Goal: Task Accomplishment & Management: Manage account settings

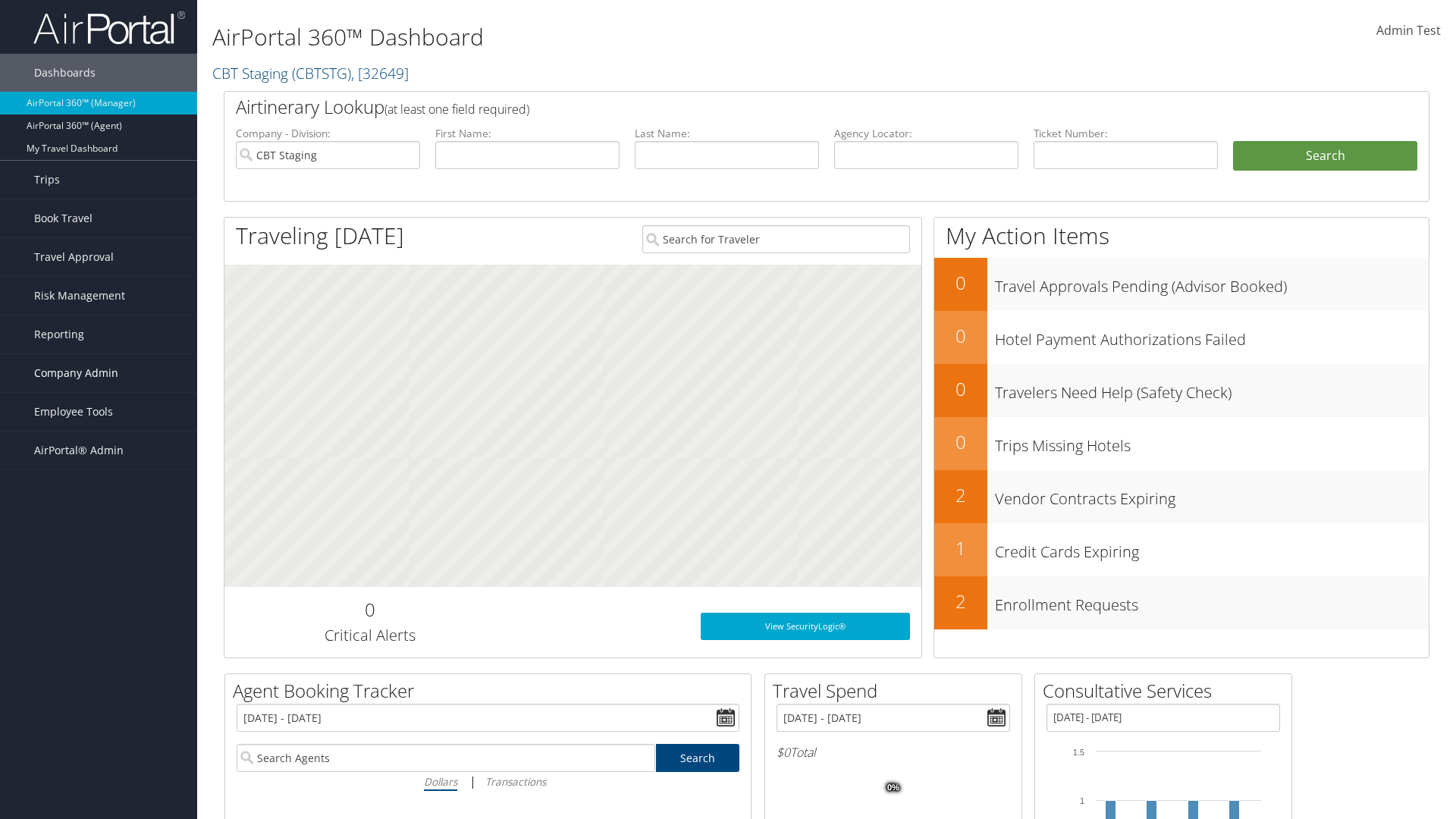
click at [99, 374] on span "Company Admin" at bounding box center [76, 373] width 84 height 38
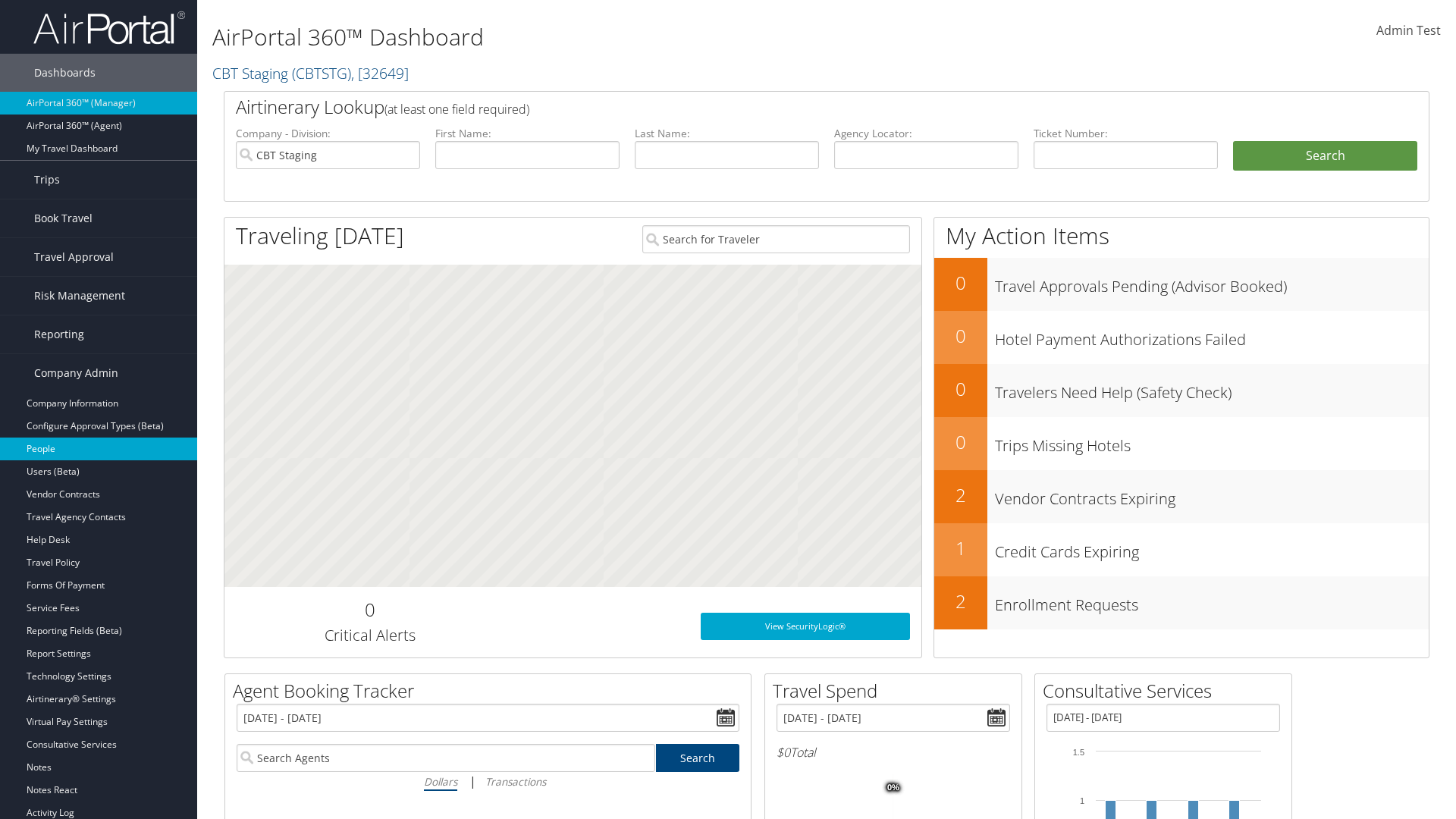
click at [99, 449] on link "People" at bounding box center [98, 449] width 197 height 22
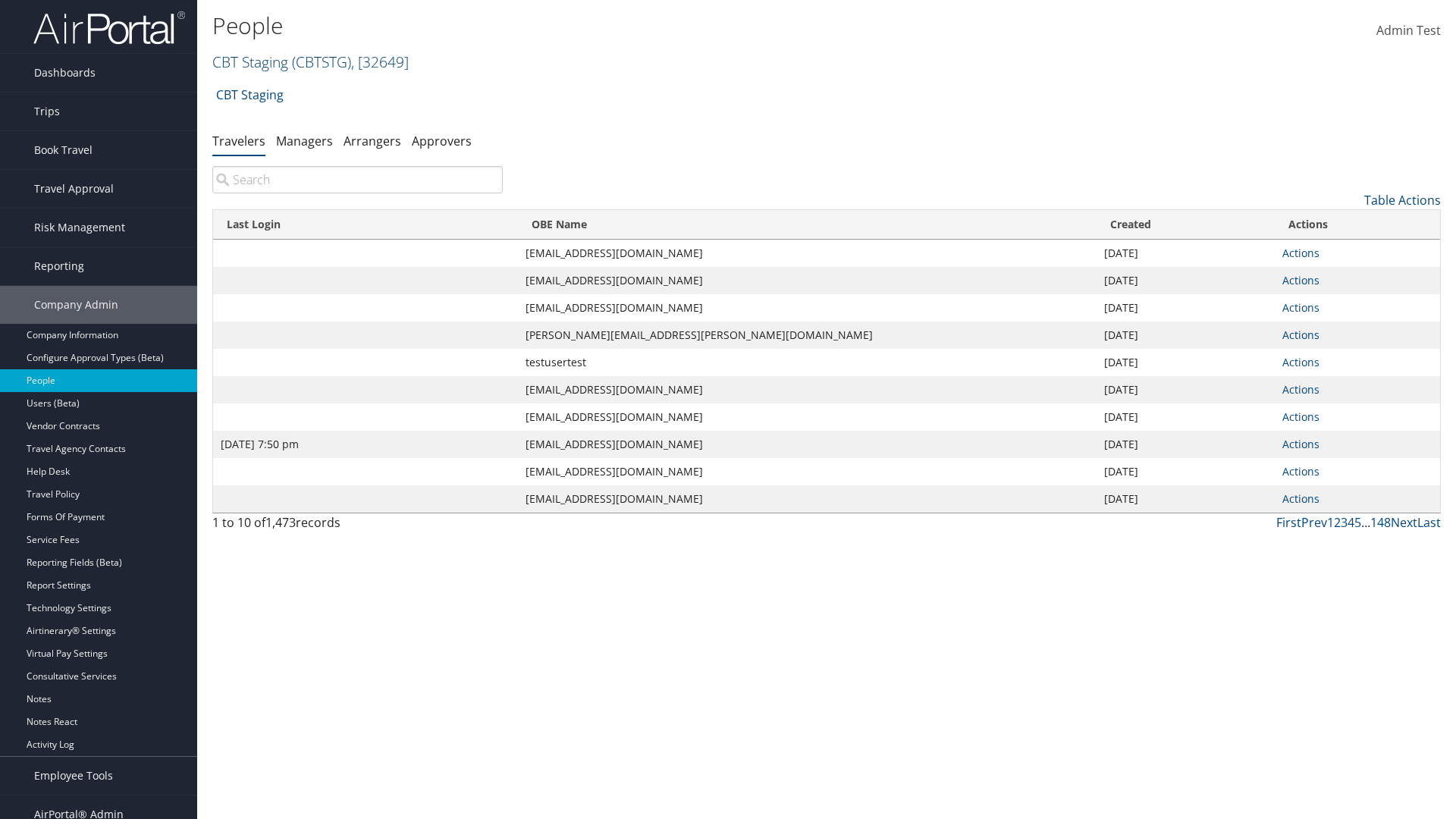
click at [251, 61] on link "CBT Staging ( CBTSTG ) , [ 32649 ]" at bounding box center [311, 62] width 196 height 20
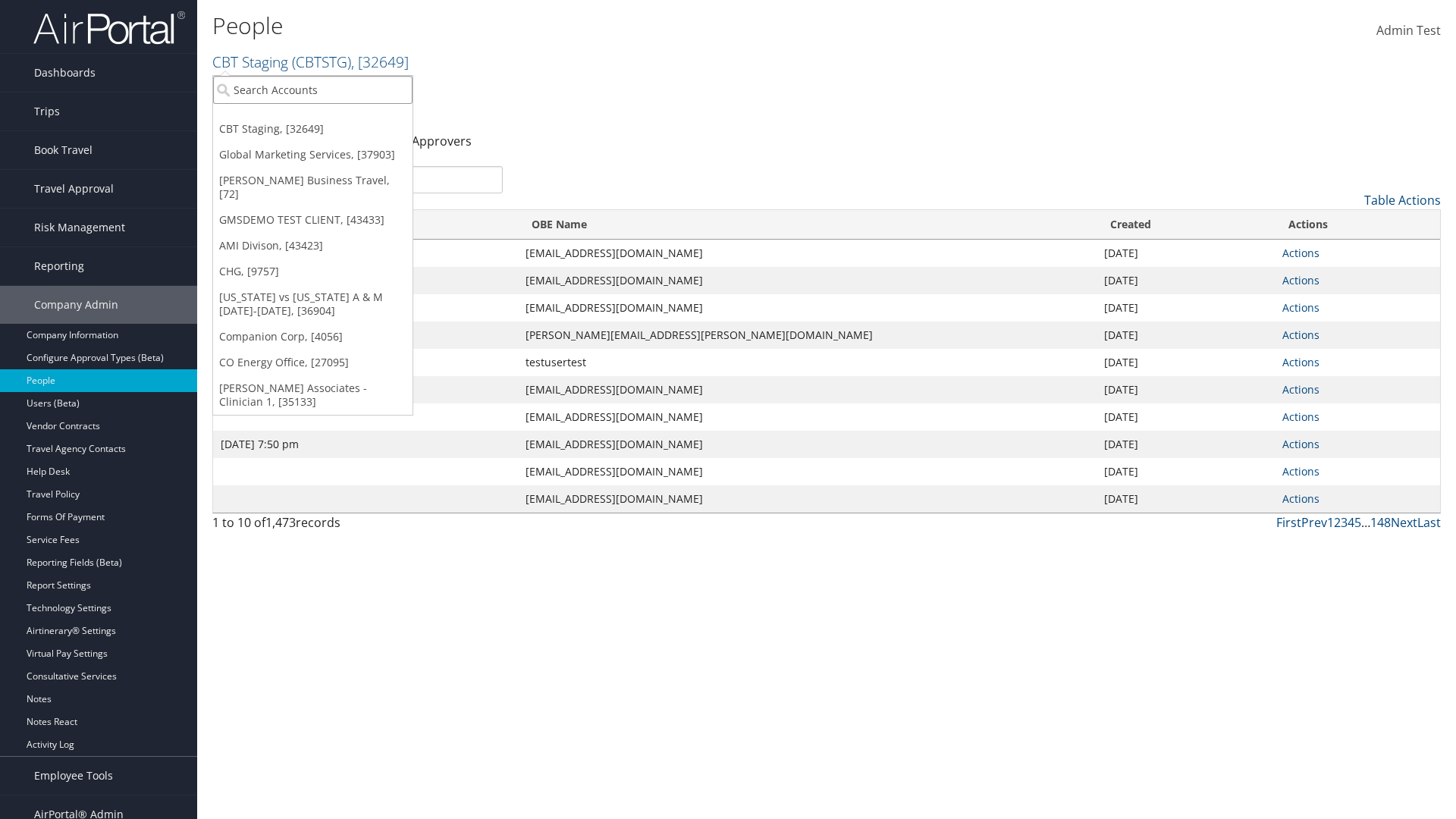
click at [312, 90] on input "search" at bounding box center [313, 90] width 199 height 28
type input "CBTSTG"
click at [312, 118] on div "CBT Staging (CBTSTG), [32649]" at bounding box center [313, 118] width 217 height 14
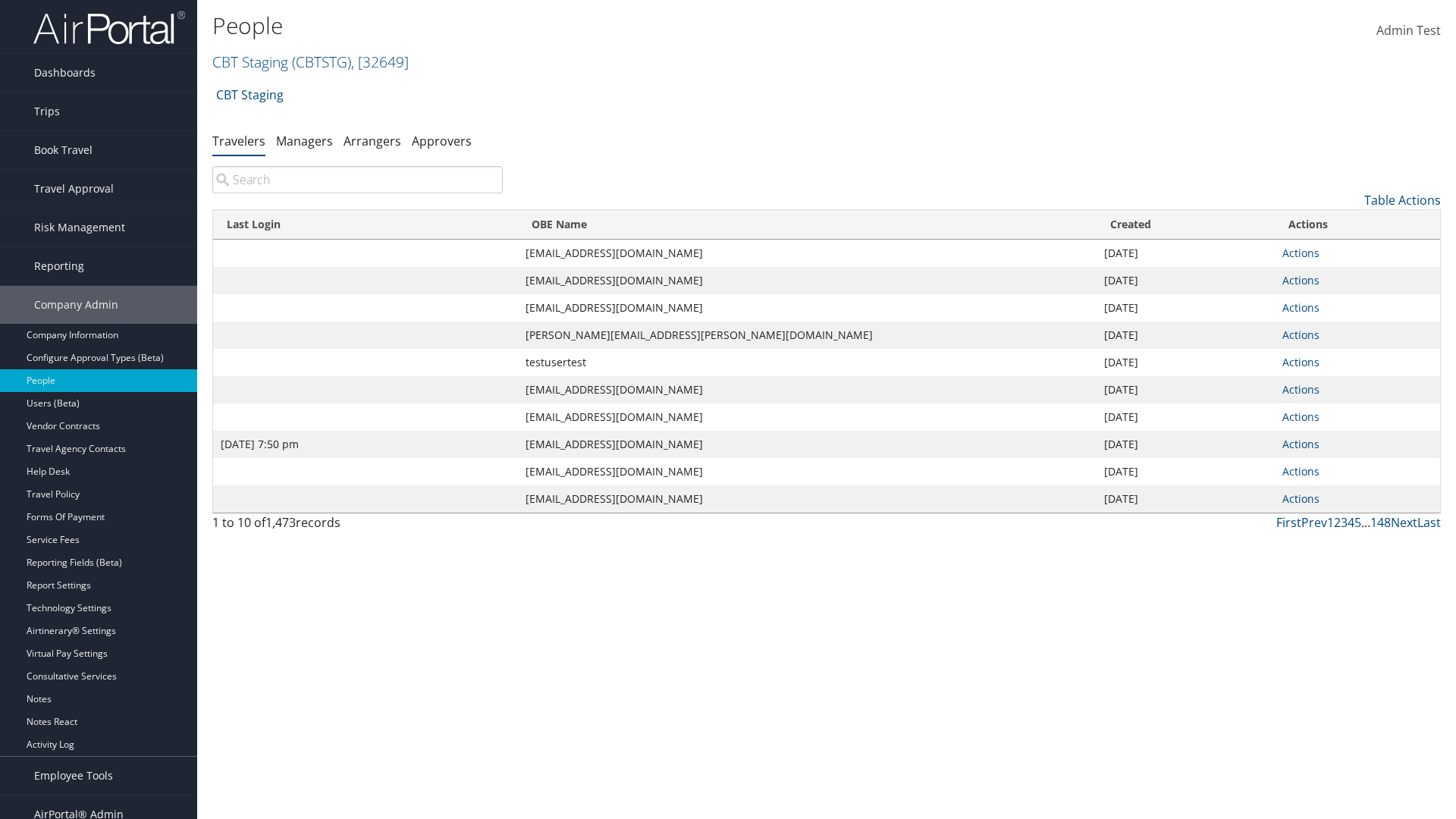
click at [357, 179] on input "search" at bounding box center [358, 179] width 291 height 27
type input "[DATE] 7:50 pm"
